Goal: Transaction & Acquisition: Purchase product/service

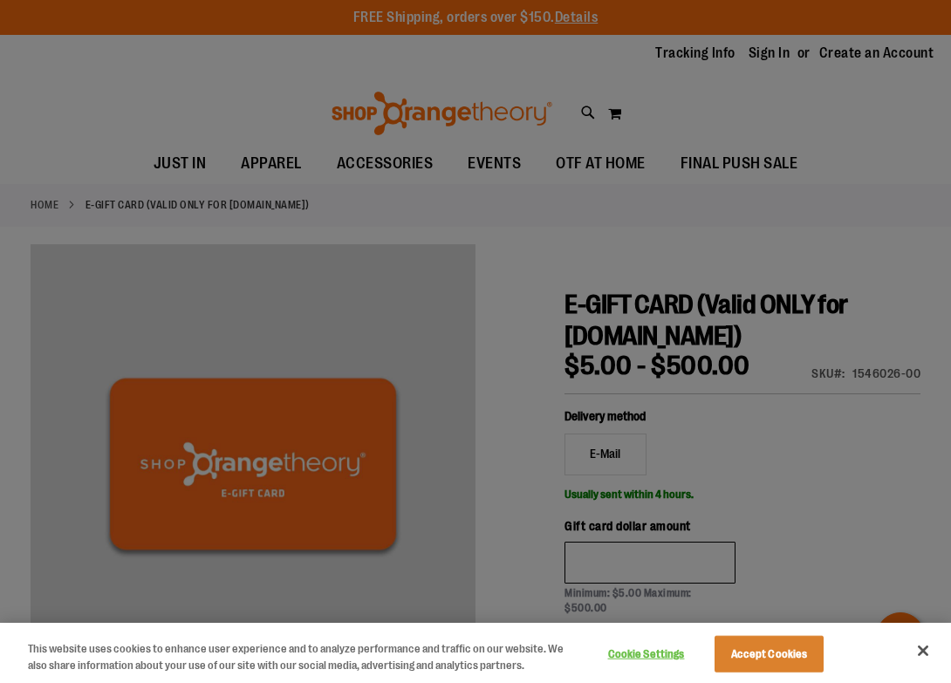
click at [568, 317] on div at bounding box center [475, 341] width 951 height 683
click at [822, 680] on div "Cookie Settings Accept Cookies" at bounding box center [713, 653] width 243 height 57
click at [792, 655] on button "Accept Cookies" at bounding box center [769, 654] width 109 height 37
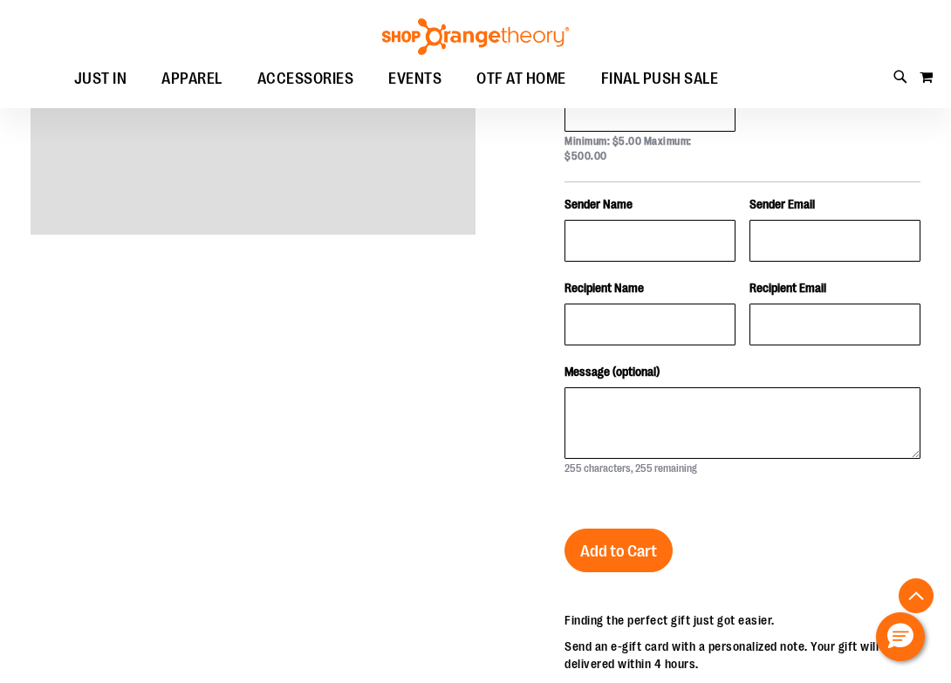
scroll to position [326, 0]
